Goal: Task Accomplishment & Management: Manage account settings

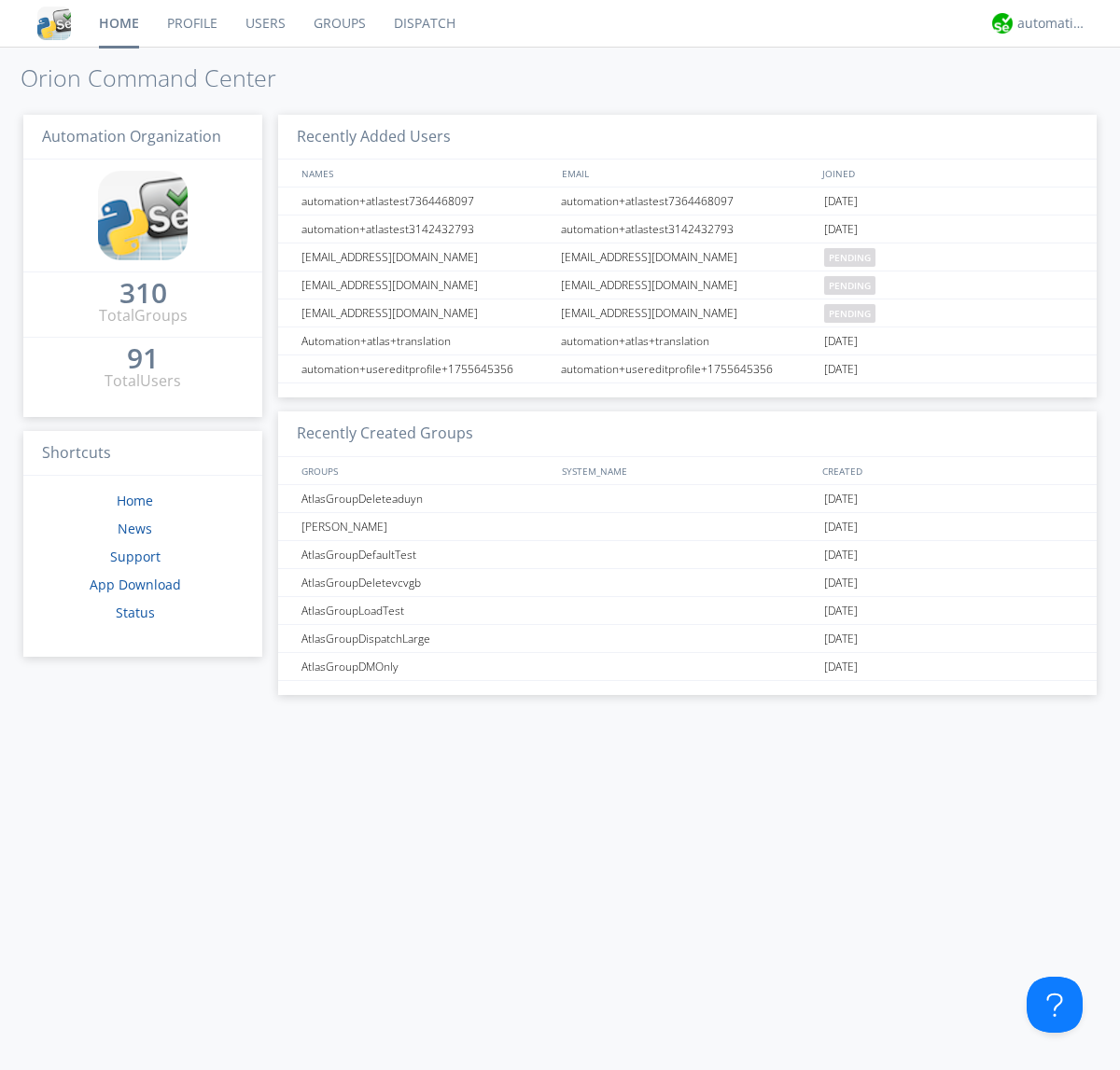
click at [264, 23] on link "Users" at bounding box center [265, 23] width 68 height 47
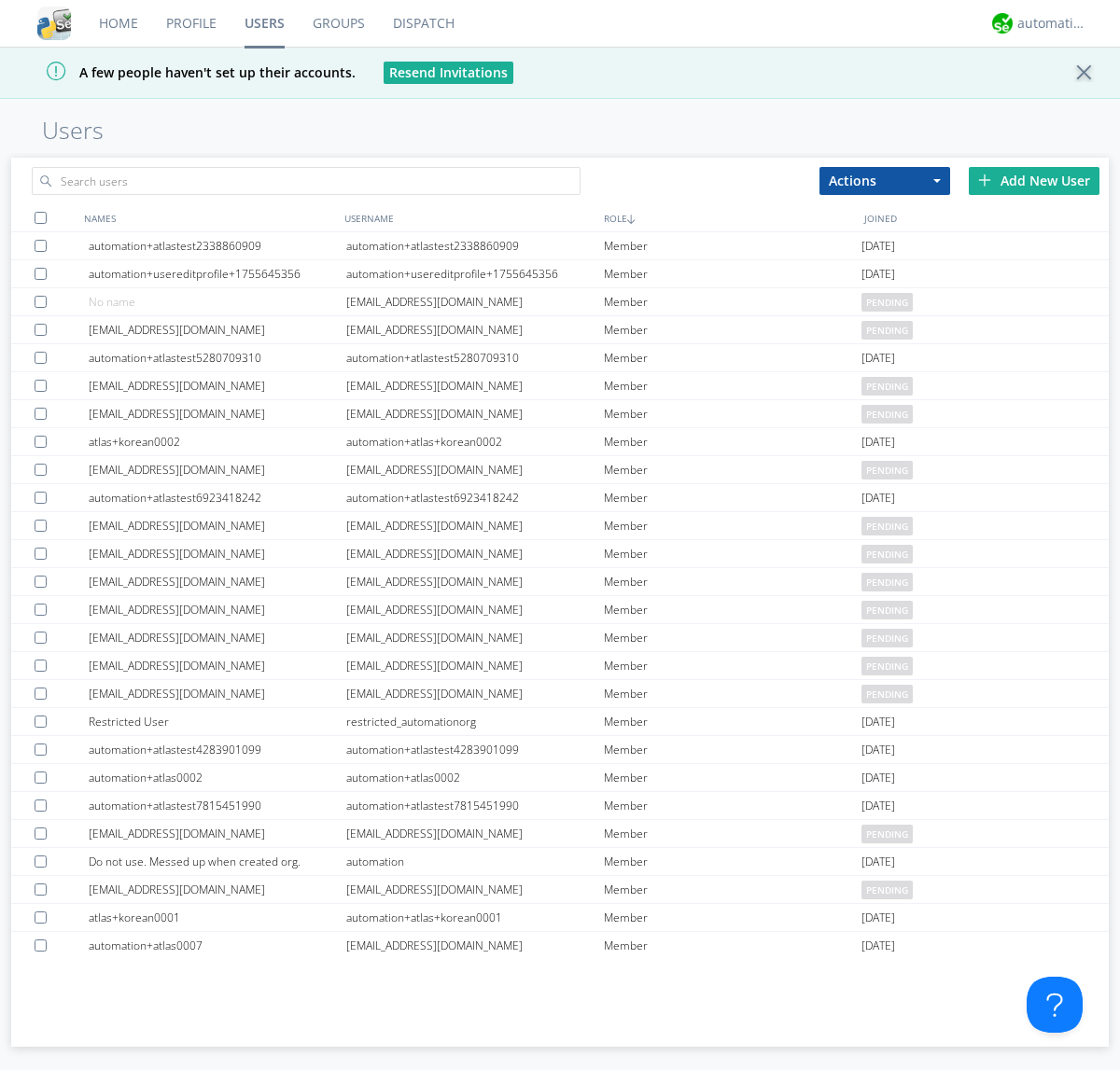
click at [1035, 180] on div "Add New User" at bounding box center [1035, 181] width 131 height 28
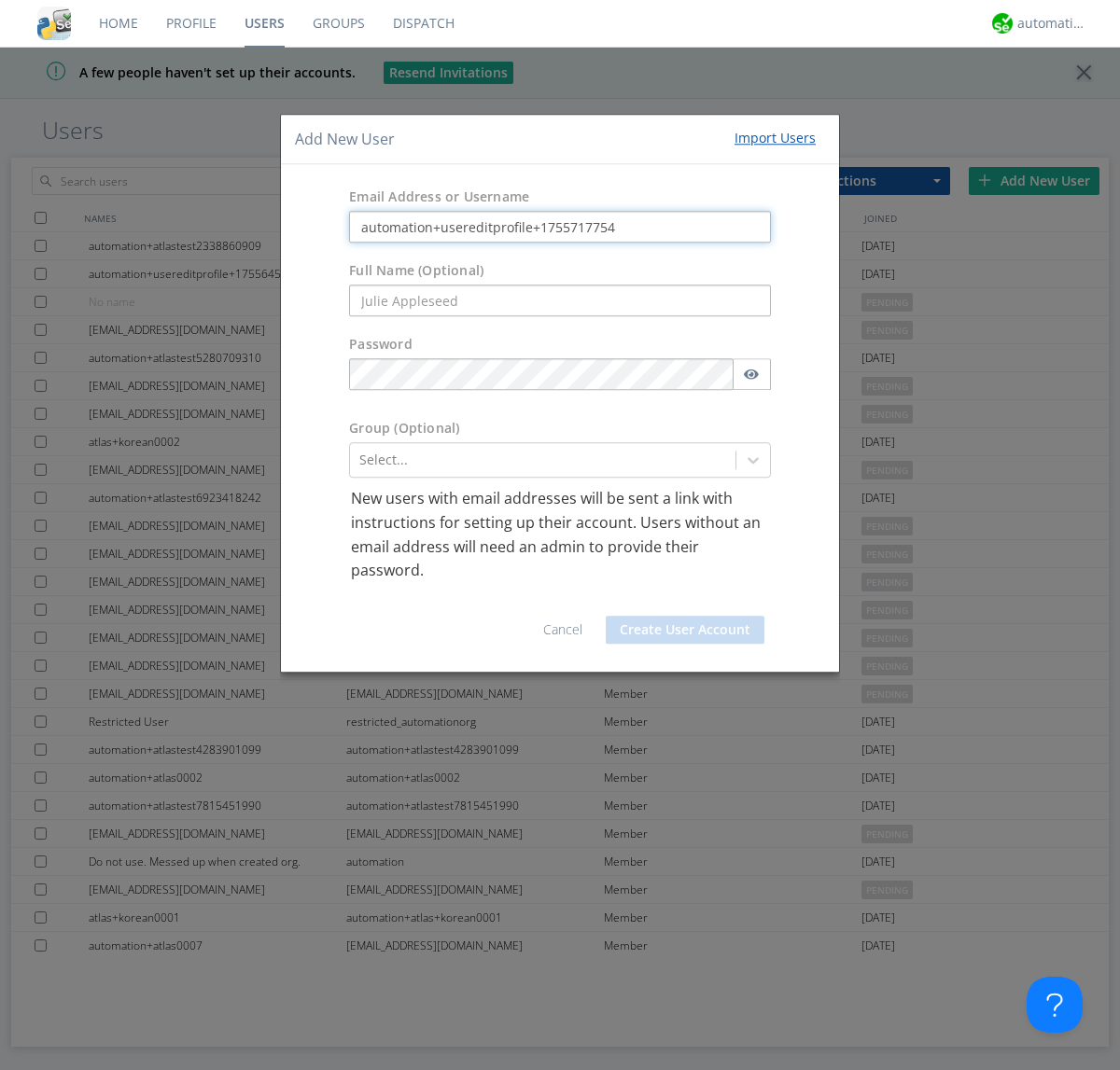
type input "automation+usereditprofile+1755717754"
click at [685, 629] on button "Create User Account" at bounding box center [685, 630] width 158 height 28
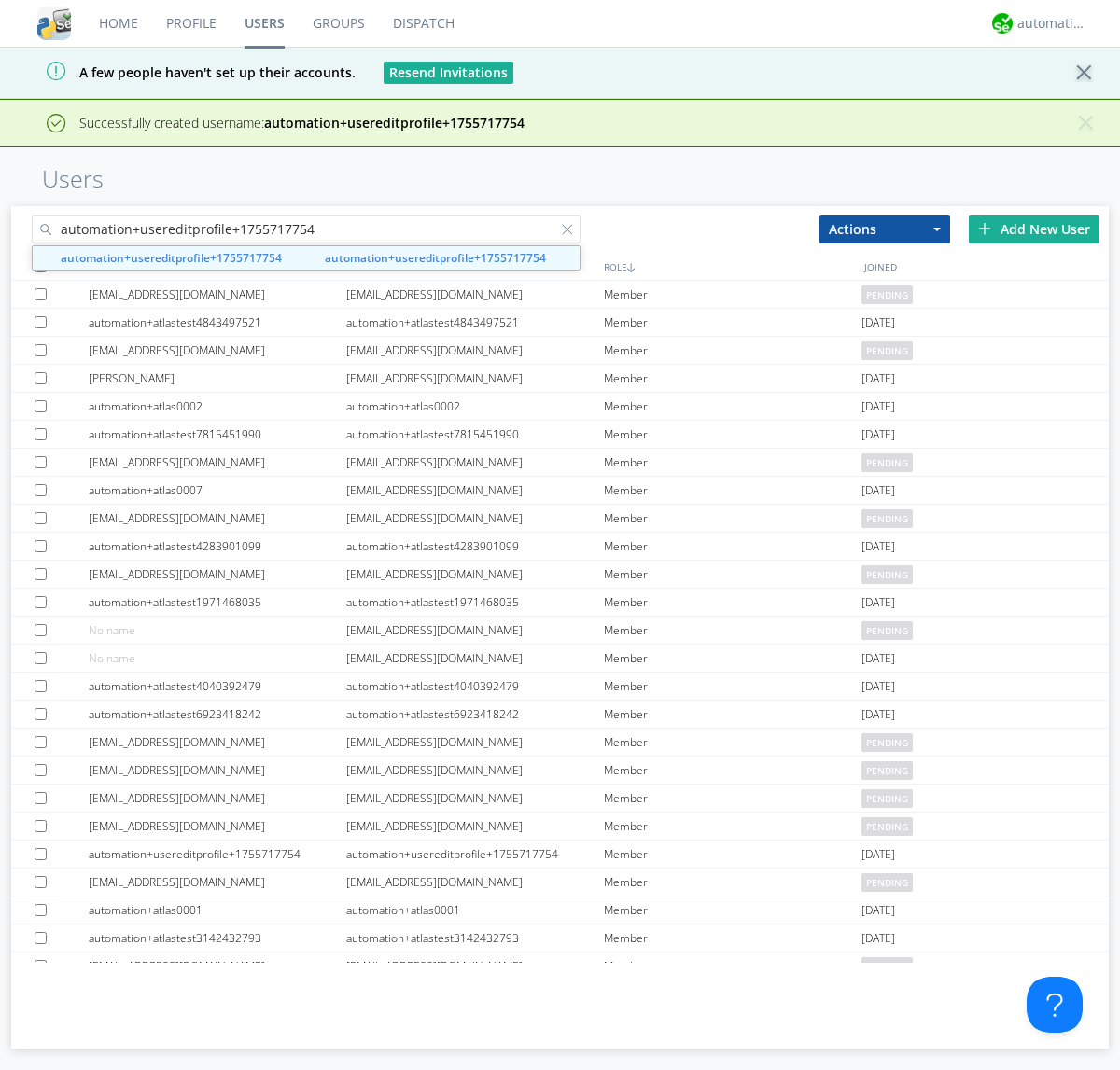
type input "automation+usereditprofile+1755717754"
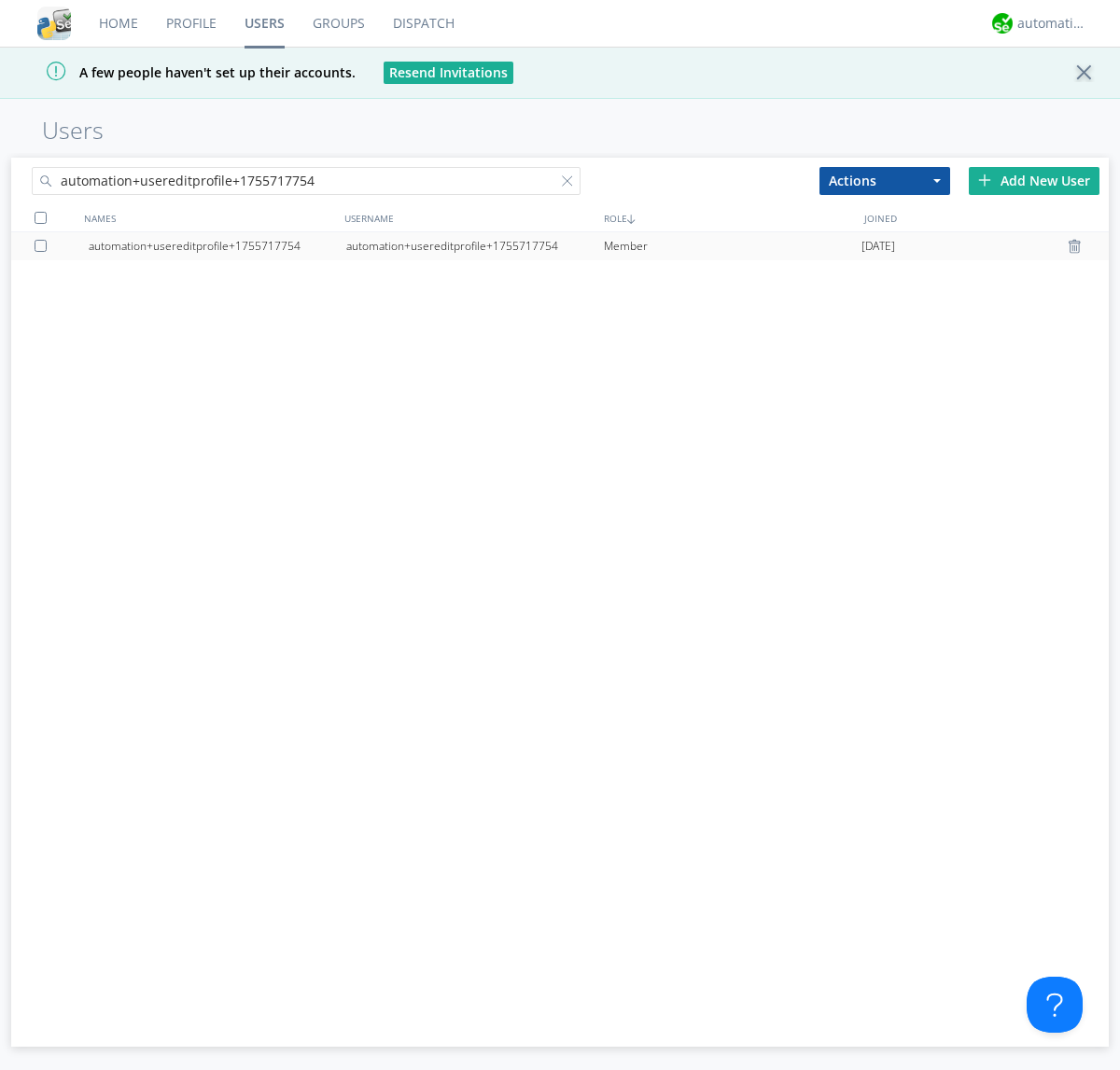
click at [474, 245] on div "automation+usereditprofile+1755717754" at bounding box center [475, 246] width 258 height 28
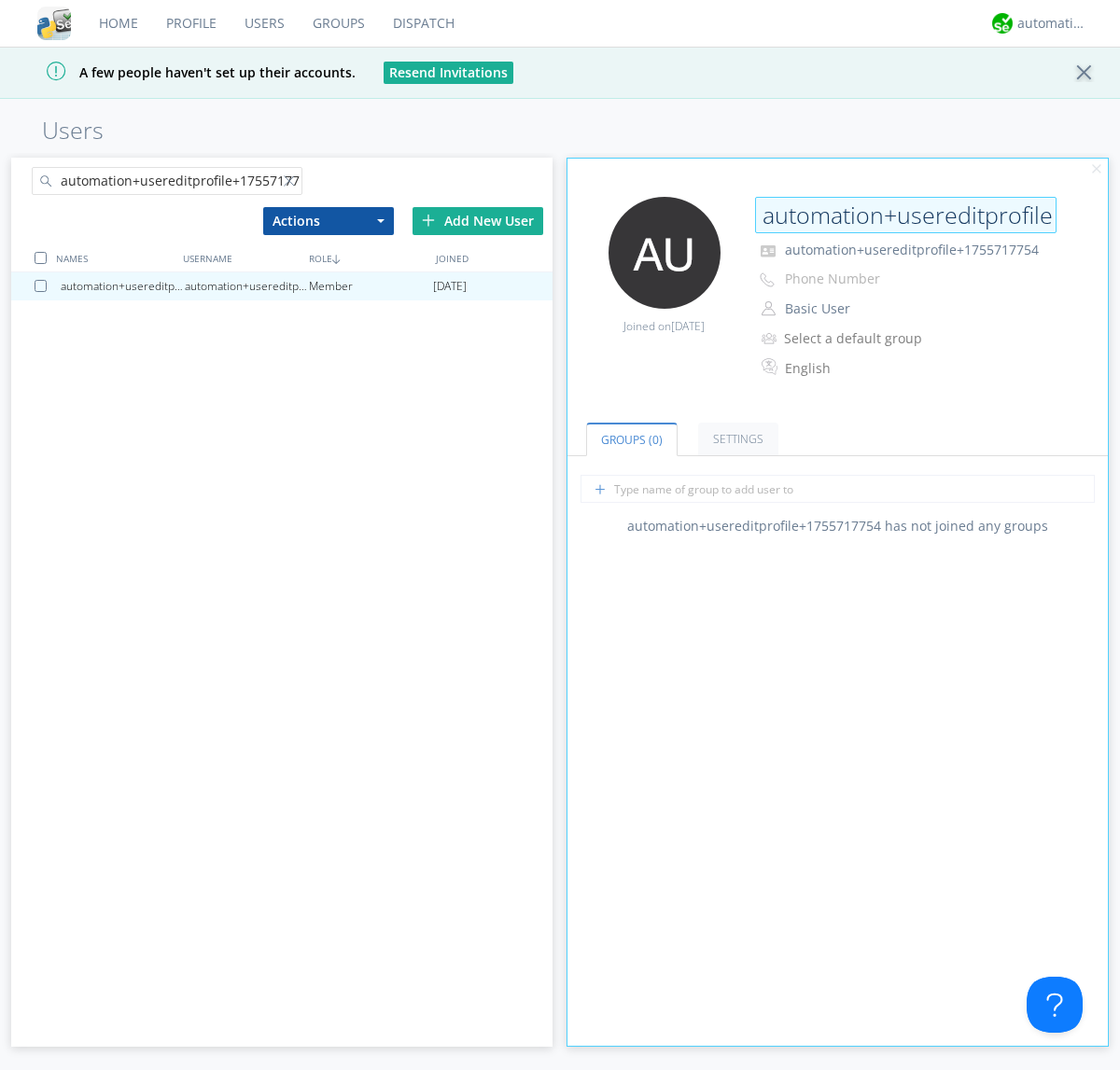
click at [906, 214] on input "automation+usereditprofile+1755717754" at bounding box center [906, 215] width 302 height 37
type input "editedautomation+usereditprofile+1755717754"
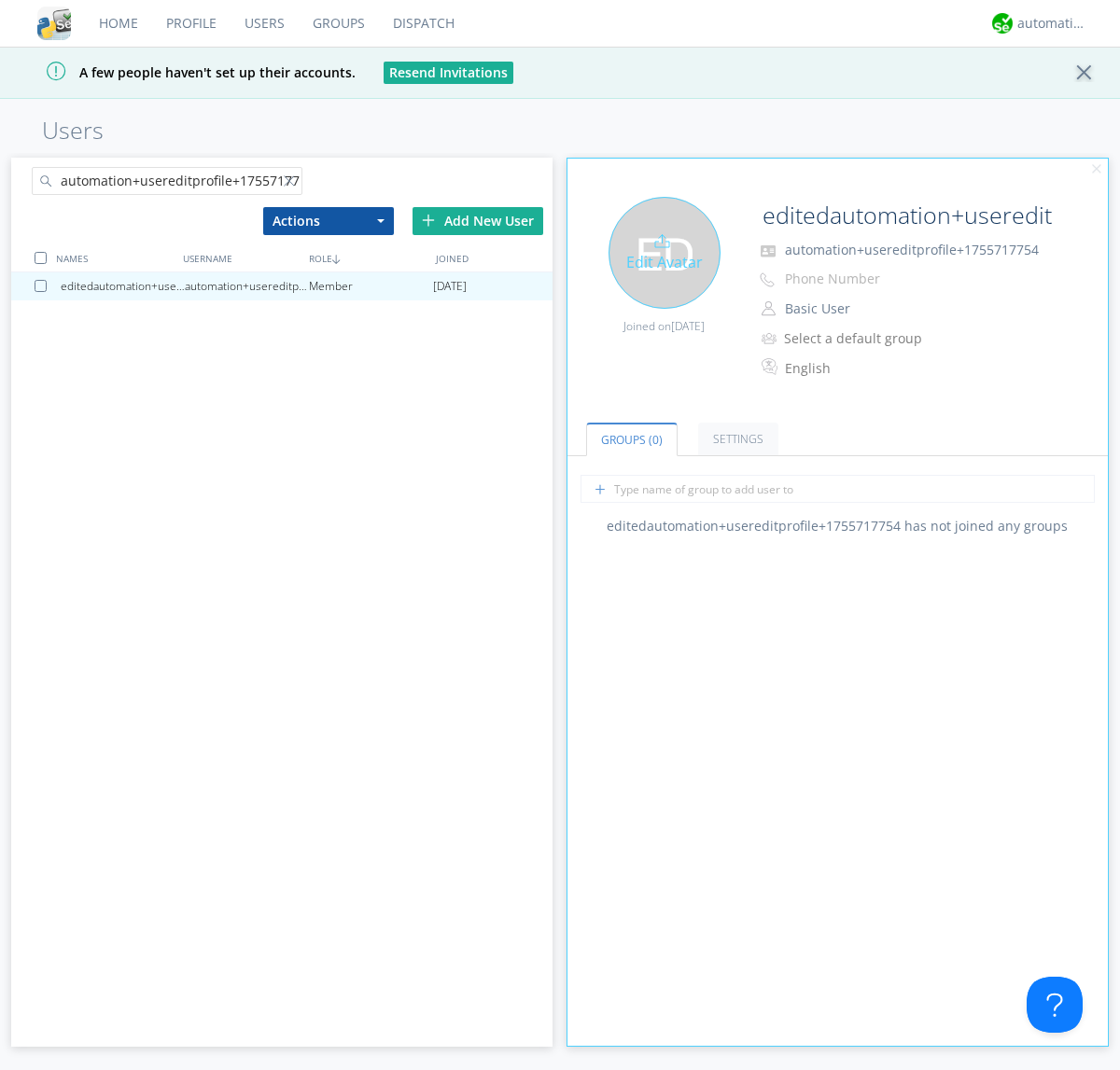
click at [664, 252] on div "Edit Avatar" at bounding box center [665, 253] width 112 height 112
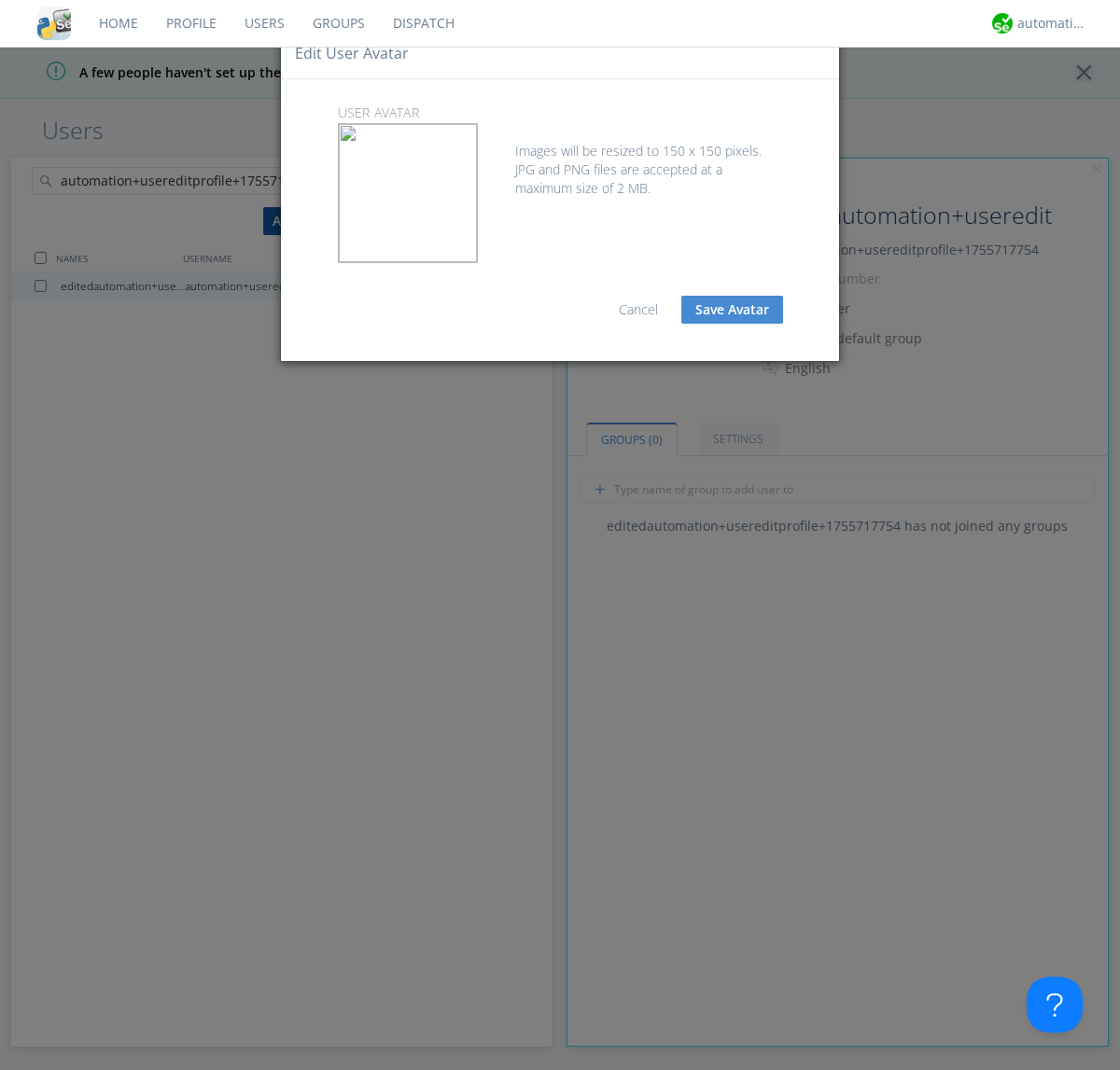
click at [732, 310] on button "Save Avatar" at bounding box center [732, 310] width 102 height 28
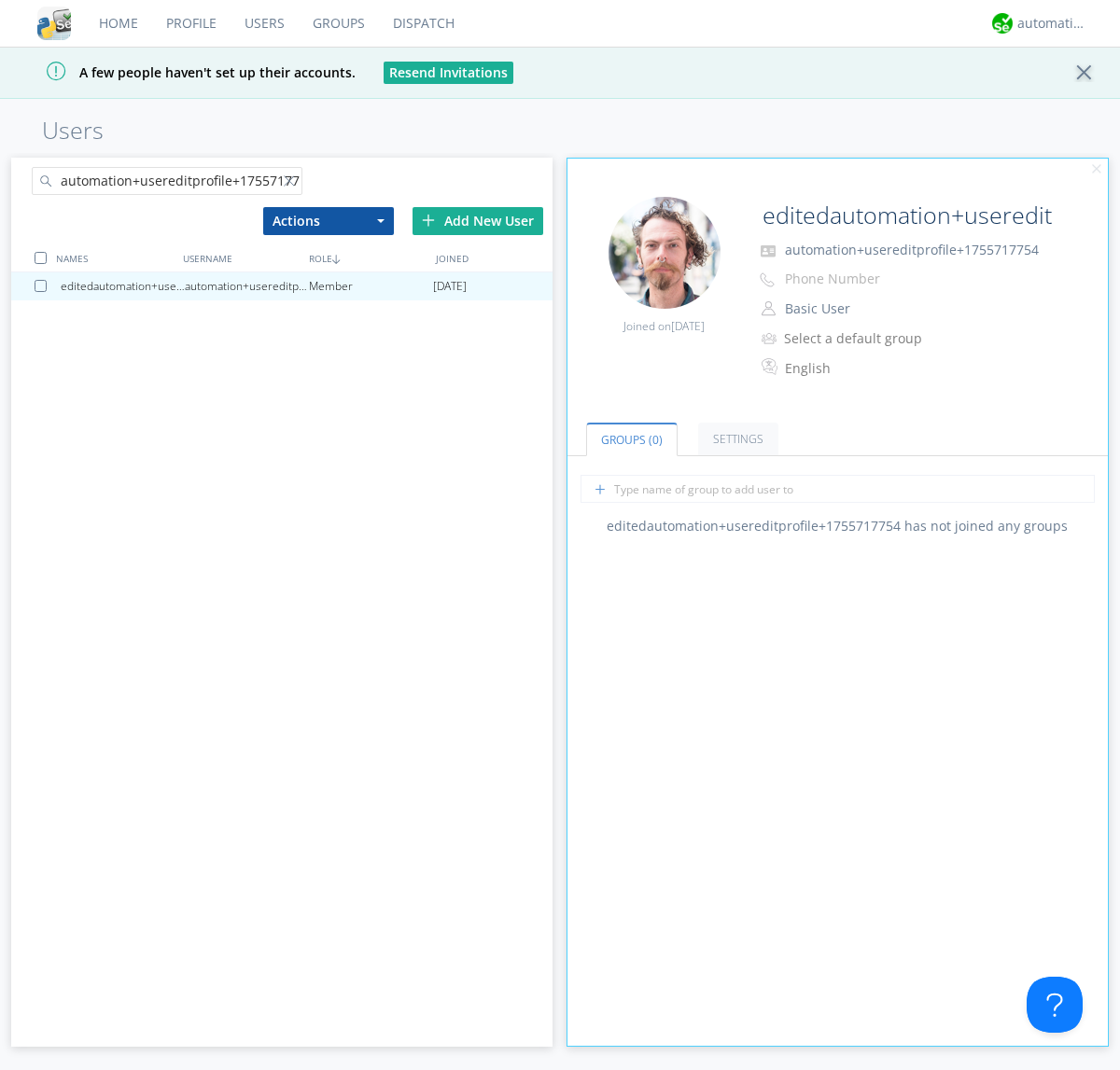
click at [292, 183] on div at bounding box center [293, 184] width 19 height 19
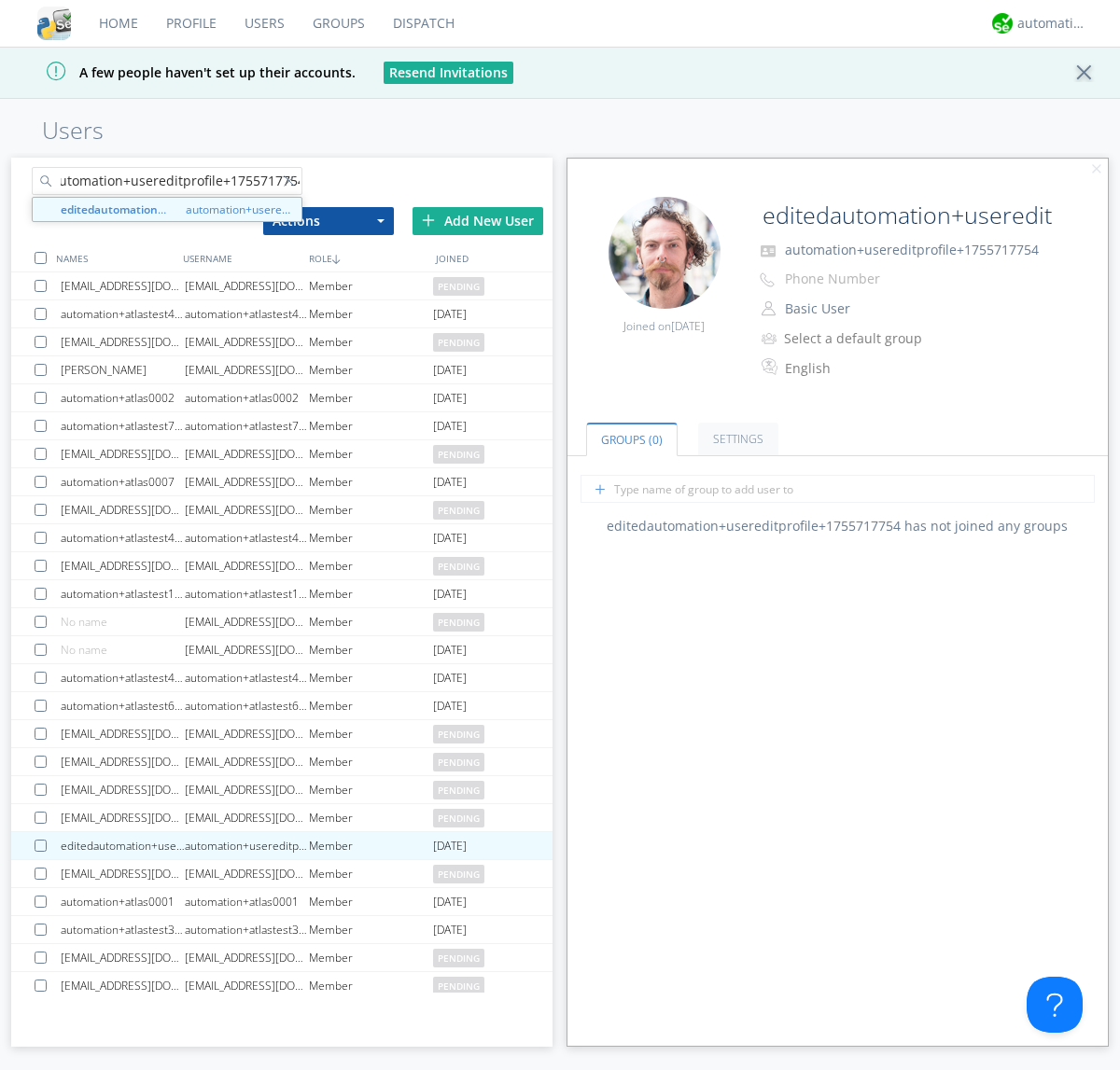
type input "editedautomation+usereditprofile+1755717754"
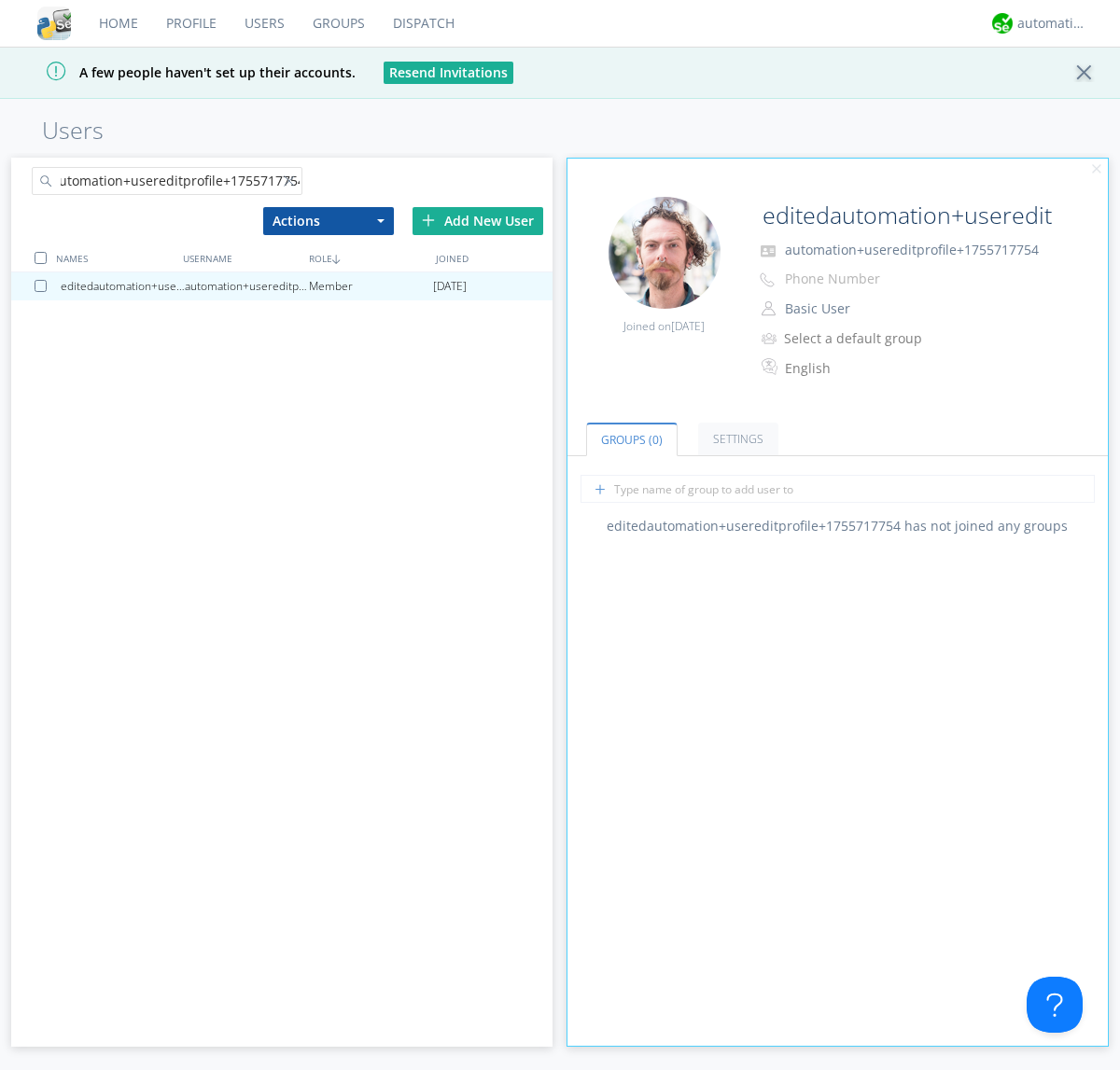
scroll to position [0, 0]
click at [40, 257] on div at bounding box center [40, 257] width 12 height 12
click at [328, 220] on button "Actions" at bounding box center [329, 221] width 131 height 28
click at [0, 0] on link "Delete User" at bounding box center [0, 0] width 0 height 0
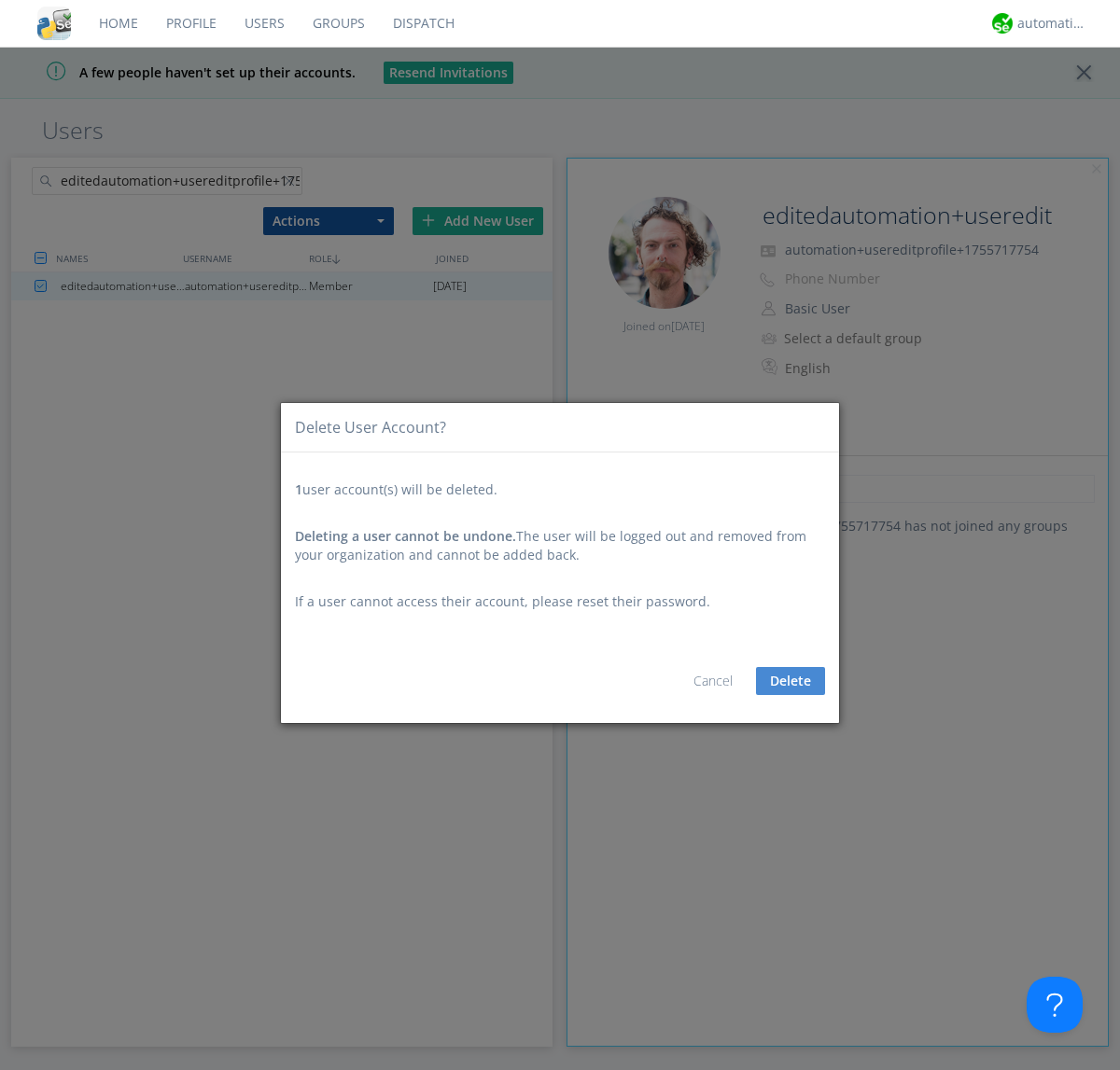
click at [790, 682] on button "Delete" at bounding box center [791, 682] width 69 height 28
